Goal: Task Accomplishment & Management: Use online tool/utility

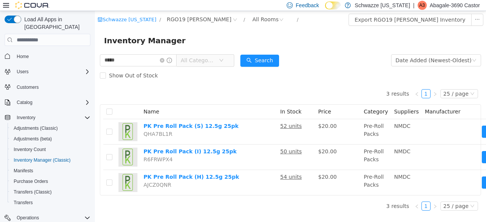
scroll to position [51, 0]
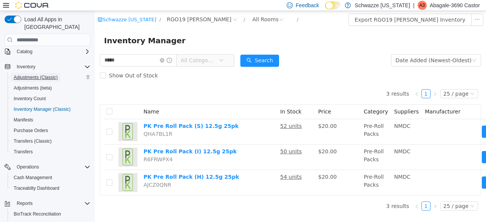
click at [56, 74] on span "Adjustments (Classic)" at bounding box center [36, 77] width 44 height 6
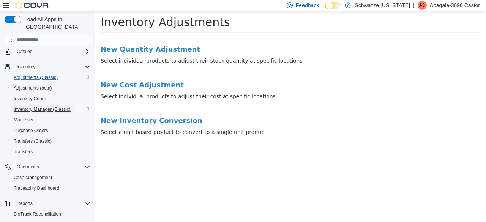
click at [55, 106] on span "Inventory Manager (Classic)" at bounding box center [42, 109] width 57 height 6
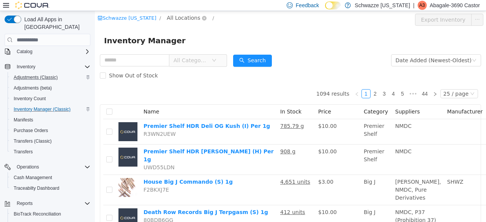
click at [178, 18] on span "All Locations" at bounding box center [183, 18] width 33 height 8
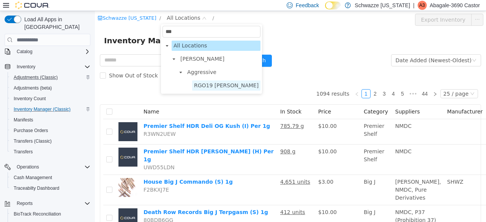
type input "***"
click at [200, 87] on span "RGO19 [PERSON_NAME]" at bounding box center [226, 85] width 65 height 6
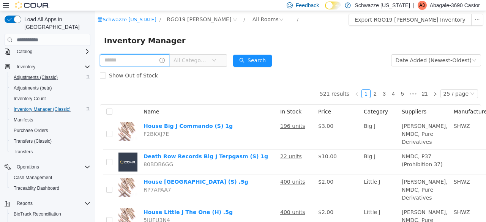
click at [153, 63] on input "text" at bounding box center [134, 60] width 69 height 12
type input "*****"
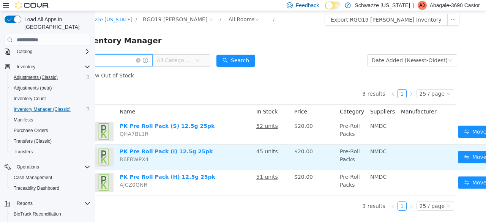
scroll to position [6, 47]
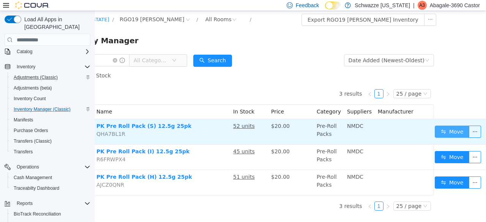
click at [436, 126] on button "Move" at bounding box center [451, 132] width 35 height 12
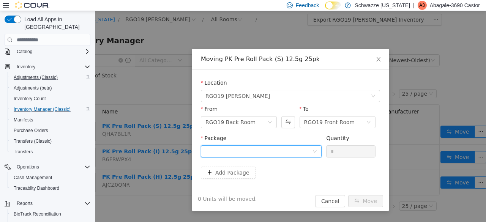
click at [297, 153] on div at bounding box center [258, 151] width 107 height 11
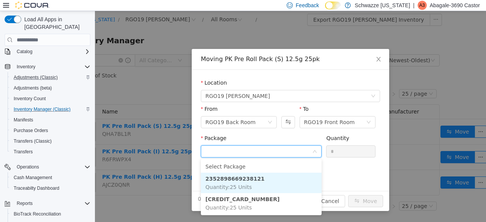
click at [254, 179] on li "2352898669238121 Quantity : 25 Units" at bounding box center [261, 183] width 121 height 20
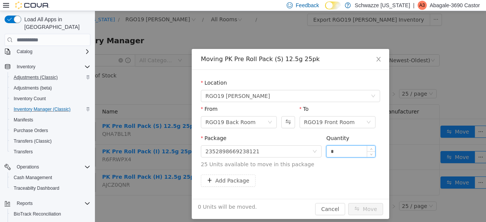
click at [341, 153] on input "*" at bounding box center [350, 151] width 49 height 11
type input "**"
click at [362, 206] on button "Move" at bounding box center [365, 209] width 35 height 12
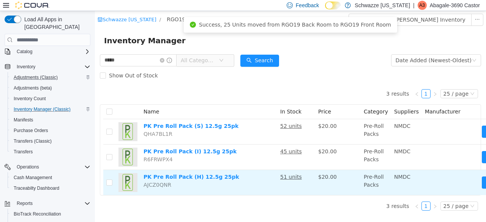
scroll to position [0, 47]
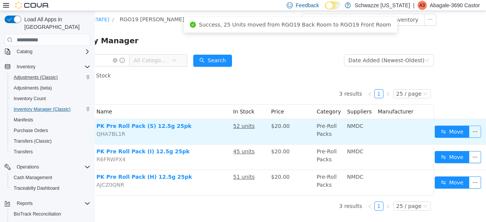
click at [471, 135] on button "button" at bounding box center [475, 132] width 12 height 12
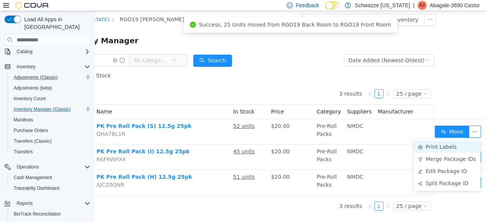
click at [430, 142] on li "Print Labels" at bounding box center [446, 147] width 67 height 12
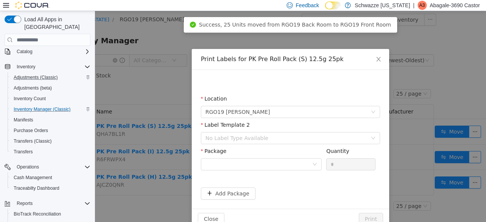
scroll to position [0, 41]
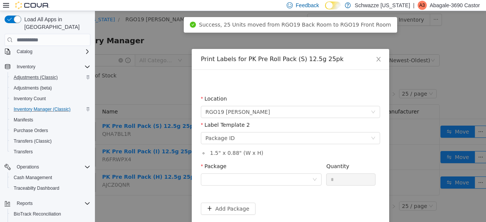
click at [302, 162] on div "Package" at bounding box center [261, 167] width 121 height 11
click at [290, 178] on div at bounding box center [258, 179] width 107 height 11
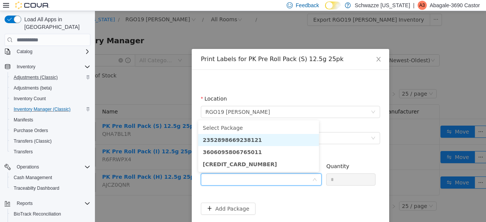
click at [262, 141] on li "2352898669238121" at bounding box center [258, 140] width 121 height 12
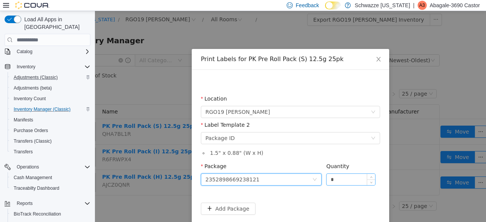
click at [332, 181] on input "*" at bounding box center [350, 179] width 49 height 11
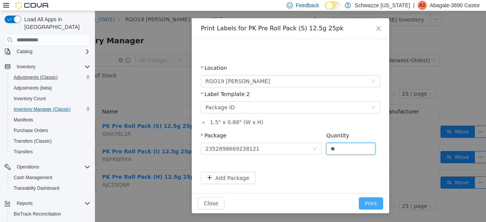
type input "**"
click at [374, 203] on button "Print" at bounding box center [371, 203] width 24 height 12
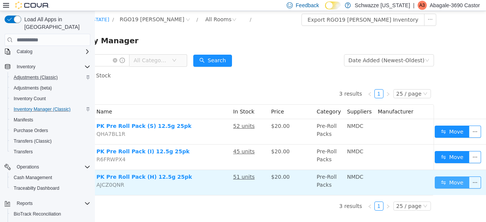
click at [441, 181] on button "Move" at bounding box center [451, 182] width 35 height 12
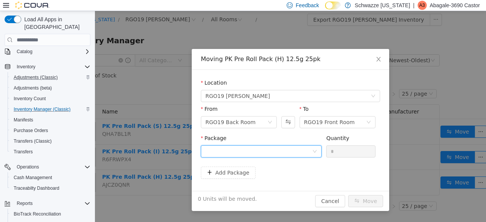
click at [283, 153] on div at bounding box center [258, 151] width 107 height 11
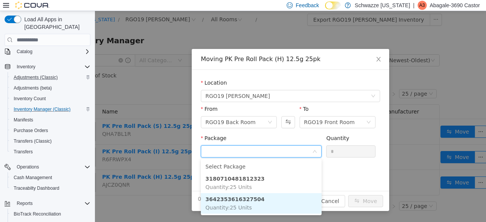
click at [260, 213] on li "3642353616327504 Quantity : 25 Units" at bounding box center [261, 203] width 121 height 20
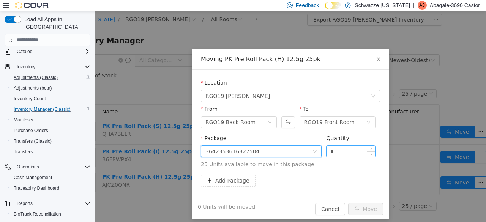
click at [345, 156] on input "*" at bounding box center [350, 151] width 49 height 11
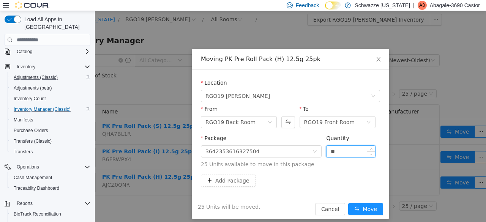
scroll to position [6, 0]
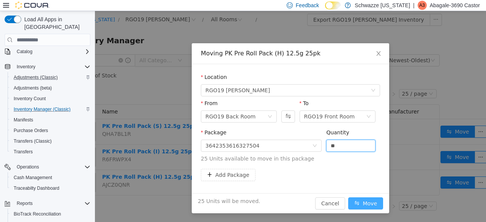
type input "**"
click at [374, 199] on button "Move" at bounding box center [365, 203] width 35 height 12
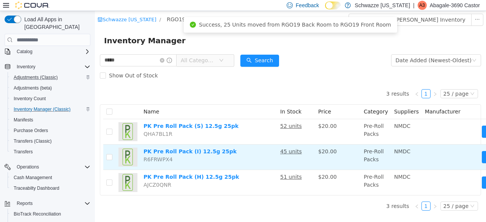
scroll to position [0, 47]
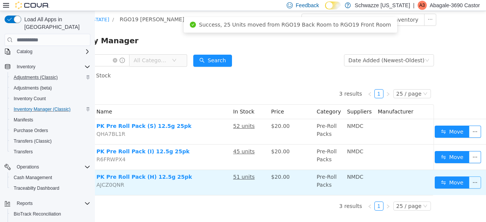
click at [469, 176] on button "button" at bounding box center [475, 182] width 12 height 12
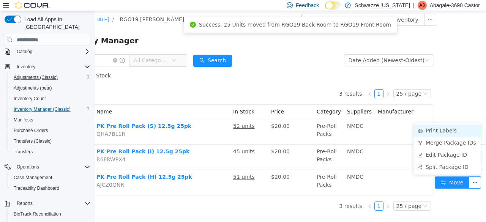
click at [419, 126] on li "Print Labels" at bounding box center [446, 130] width 67 height 12
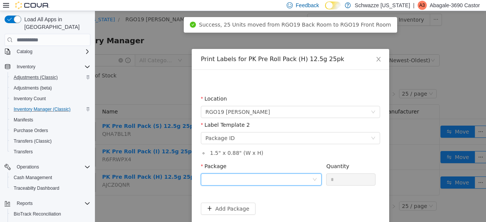
click at [258, 182] on div at bounding box center [258, 179] width 107 height 11
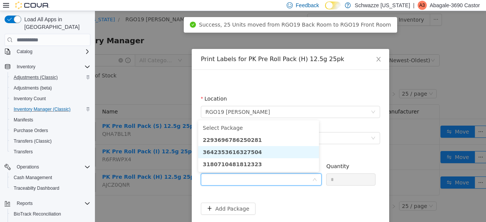
click at [239, 151] on strong "3642353616327504" at bounding box center [232, 152] width 59 height 6
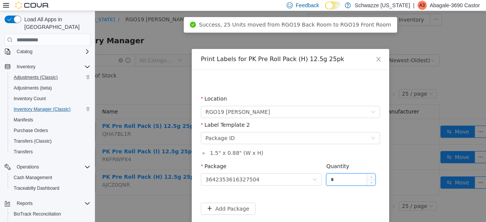
click at [340, 178] on input "*" at bounding box center [350, 179] width 49 height 11
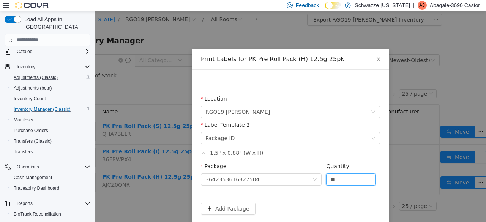
scroll to position [31, 0]
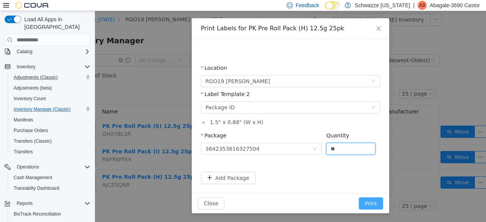
type input "**"
click at [363, 202] on button "Print" at bounding box center [371, 203] width 24 height 12
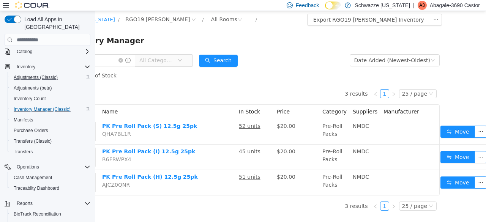
scroll to position [0, 0]
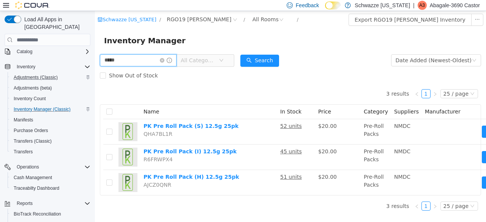
click at [131, 61] on input "*****" at bounding box center [138, 60] width 77 height 12
type input "*"
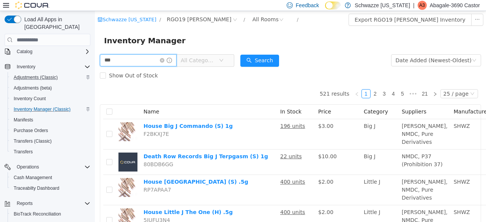
type input "**********"
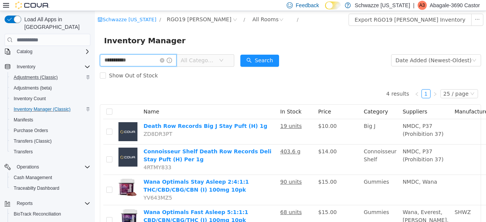
scroll to position [53, 0]
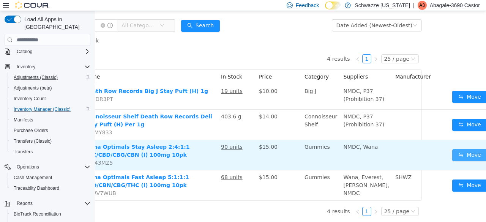
click at [453, 149] on button "Move" at bounding box center [469, 155] width 35 height 12
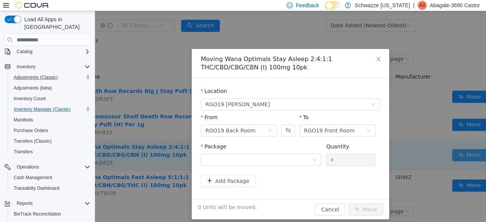
scroll to position [47, 54]
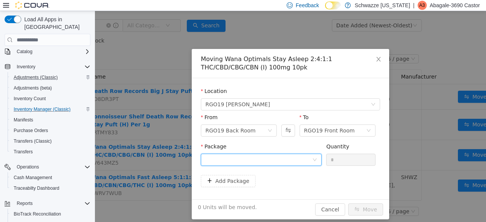
click at [294, 160] on div at bounding box center [258, 159] width 107 height 11
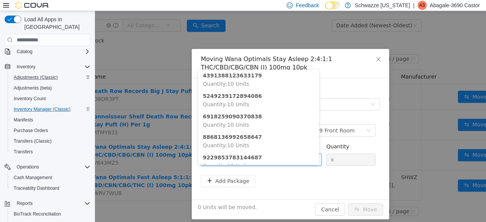
scroll to position [76, 0]
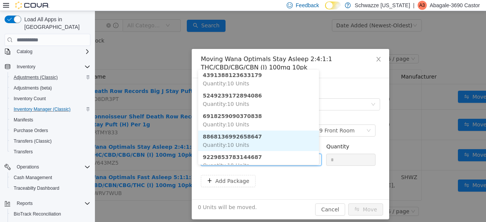
click at [244, 134] on strong "8868136992658647" at bounding box center [232, 137] width 59 height 6
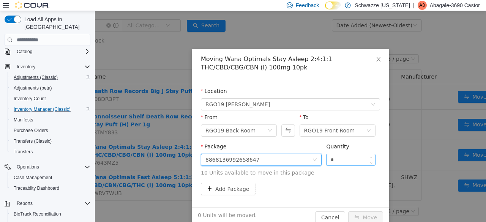
click at [350, 161] on input "*" at bounding box center [350, 159] width 49 height 11
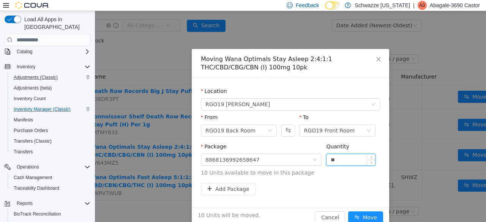
scroll to position [14, 0]
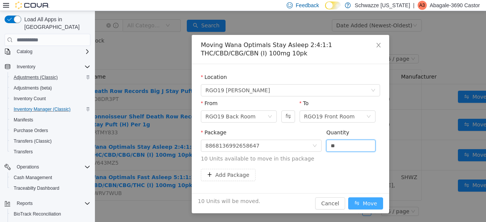
type input "**"
click at [364, 200] on button "Move" at bounding box center [365, 203] width 35 height 12
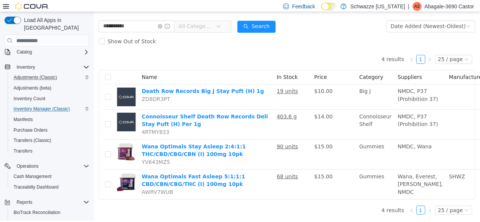
scroll to position [113, 0]
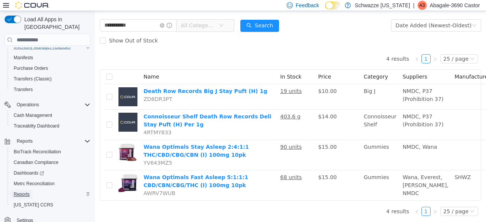
click at [19, 191] on span "Reports" at bounding box center [22, 194] width 16 height 6
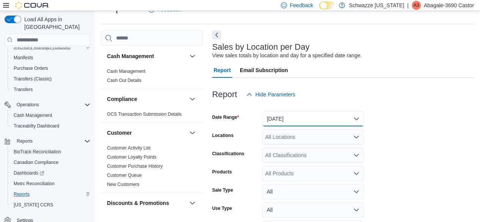
click at [286, 119] on button "[DATE]" at bounding box center [313, 118] width 102 height 15
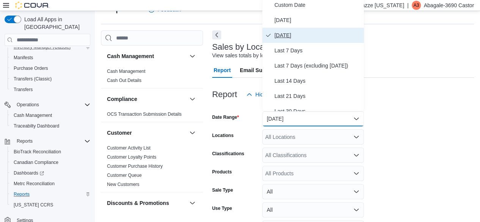
scroll to position [15, 0]
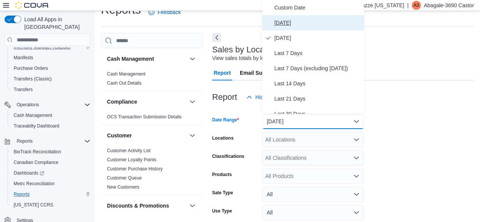
click at [293, 25] on span "[DATE]" at bounding box center [317, 22] width 87 height 9
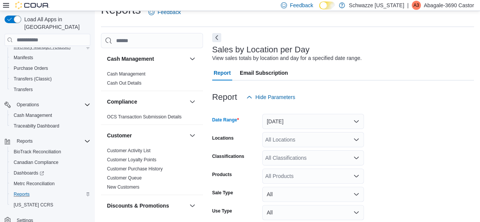
click at [283, 140] on div "All Locations" at bounding box center [313, 139] width 102 height 15
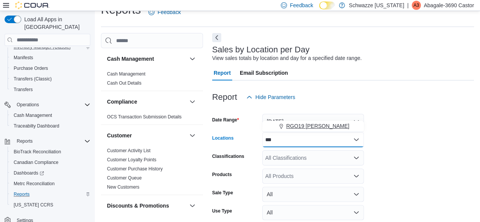
type input "***"
click at [293, 129] on span "RGO19 [PERSON_NAME]" at bounding box center [317, 126] width 63 height 8
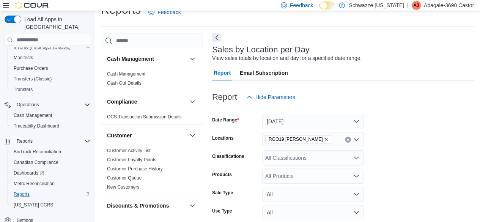
click at [401, 130] on form "Date Range [DATE] Locations RGO19 [PERSON_NAME] Classifications All Classificat…" at bounding box center [343, 182] width 262 height 155
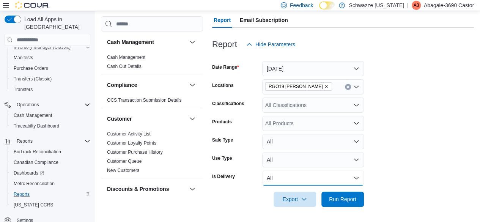
click at [353, 181] on button "All" at bounding box center [313, 177] width 102 height 15
click at [382, 170] on form "Date Range [DATE] Locations RGO19 [PERSON_NAME] Classifications All Classificat…" at bounding box center [343, 129] width 262 height 155
click at [349, 200] on span "Run Report" at bounding box center [342, 199] width 27 height 8
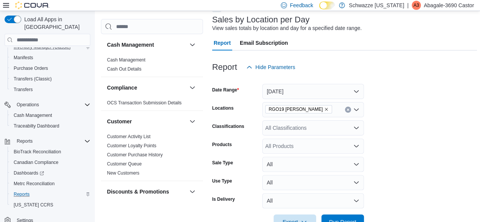
scroll to position [38, 0]
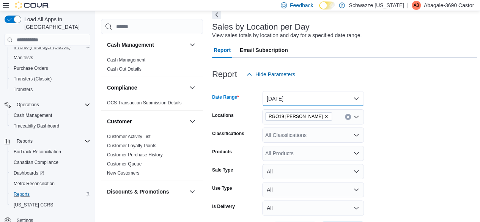
click at [349, 96] on button "[DATE]" at bounding box center [313, 98] width 102 height 15
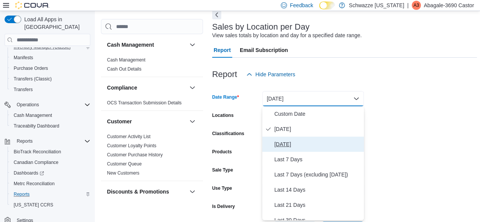
click at [310, 138] on button "[DATE]" at bounding box center [313, 144] width 102 height 15
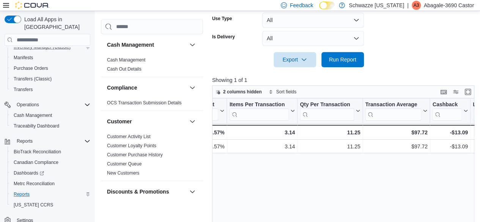
scroll to position [206, 0]
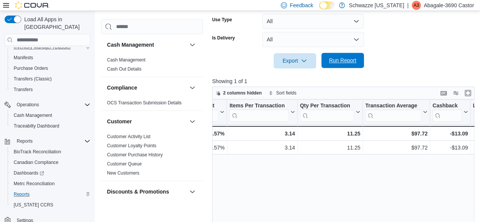
click at [341, 60] on span "Run Report" at bounding box center [342, 61] width 27 height 8
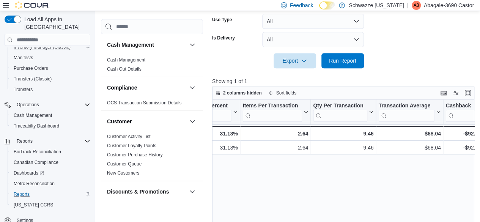
scroll to position [0, 677]
